Goal: Transaction & Acquisition: Book appointment/travel/reservation

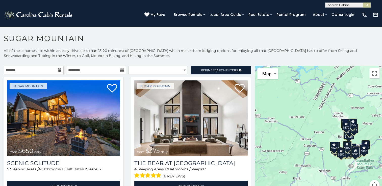
click at [59, 68] on icon at bounding box center [60, 70] width 4 height 4
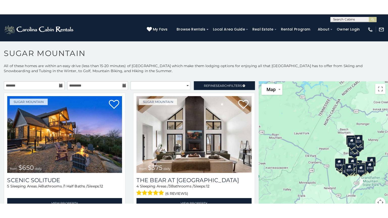
scroll to position [15, 0]
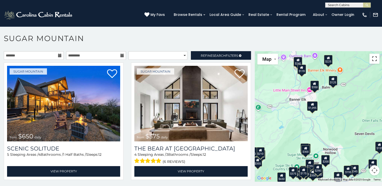
click at [372, 59] on button "Toggle fullscreen view" at bounding box center [374, 59] width 10 height 10
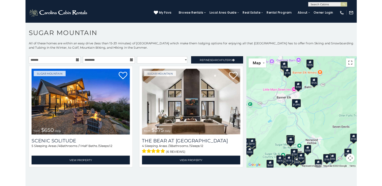
scroll to position [0, 0]
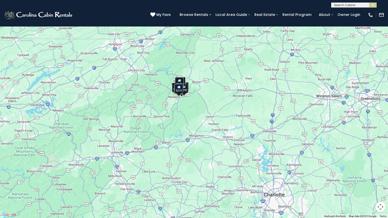
click at [116, 154] on div "$650 $375 $350 $350 $200 $375 $195 $265 $190 $175 $155 $290 $175 $345 $1,095 $1…" at bounding box center [194, 109] width 388 height 218
click at [114, 151] on div "$650 $375 $350 $350 $200 $375 $195 $265 $190 $175 $155 $290 $175 $345 $1,095 $1…" at bounding box center [194, 109] width 388 height 218
click at [113, 149] on div "$650 $375 $350 $350 $200 $375 $195 $265 $190 $175 $155 $290 $175 $345 $1,095 $1…" at bounding box center [194, 109] width 388 height 218
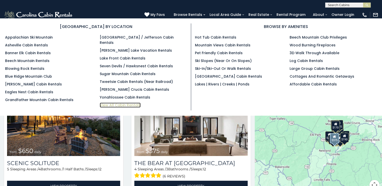
click at [120, 103] on link "View All Cabin Rentals" at bounding box center [120, 105] width 41 height 5
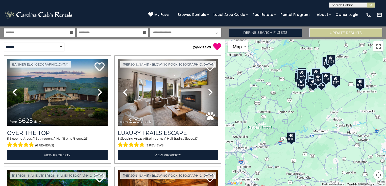
click at [292, 139] on div "$580" at bounding box center [291, 137] width 9 height 10
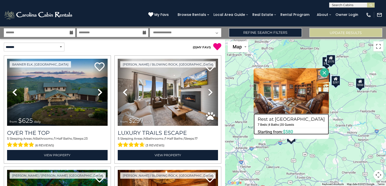
click at [292, 117] on h4 "Rest at [GEOGRAPHIC_DATA]" at bounding box center [291, 119] width 75 height 8
